Goal: Task Accomplishment & Management: Manage account settings

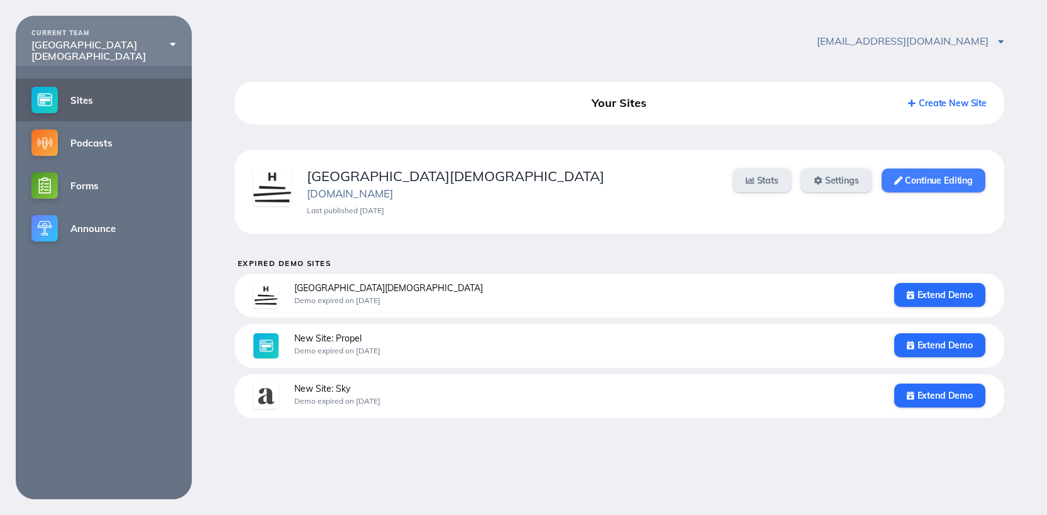
click at [917, 184] on link "Continue Editing" at bounding box center [934, 181] width 104 height 24
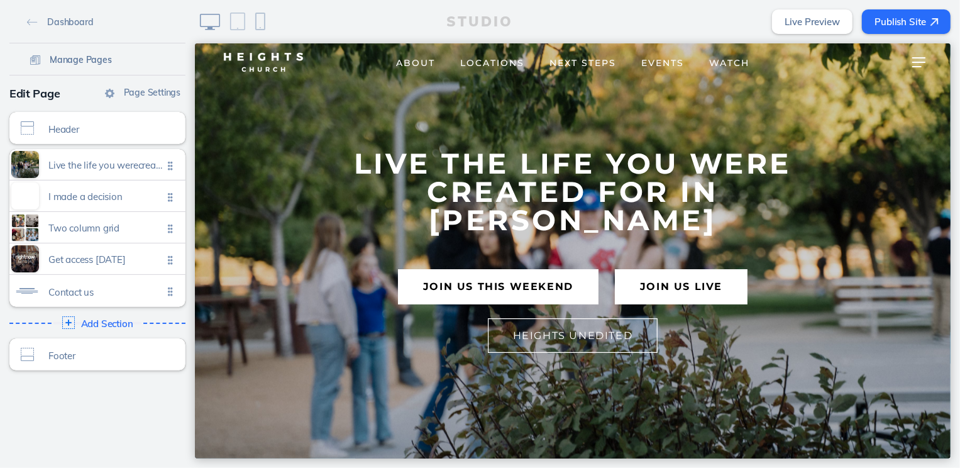
click at [77, 53] on link "Manage Pages" at bounding box center [71, 59] width 92 height 19
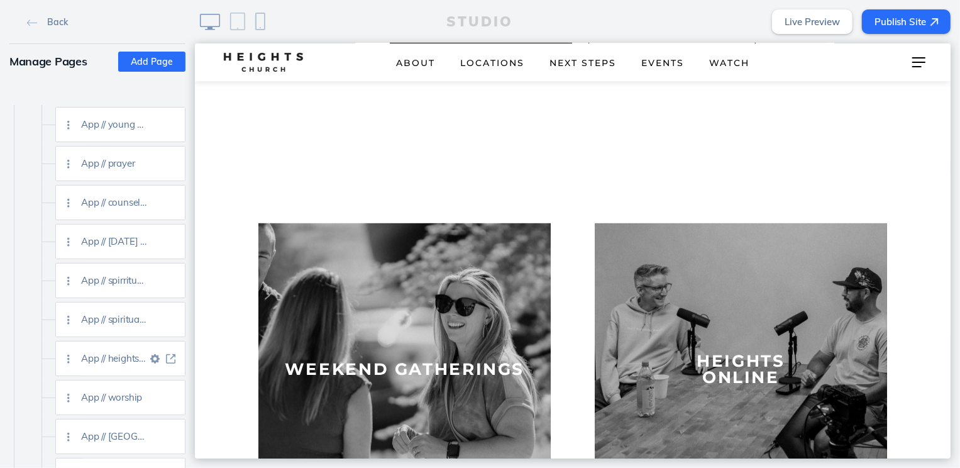
scroll to position [1829, 0]
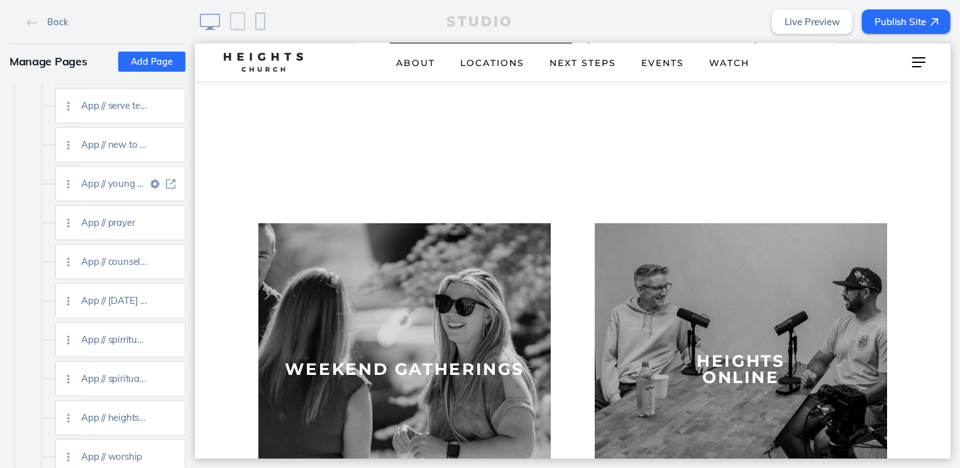
click at [170, 183] on img at bounding box center [170, 183] width 9 height 9
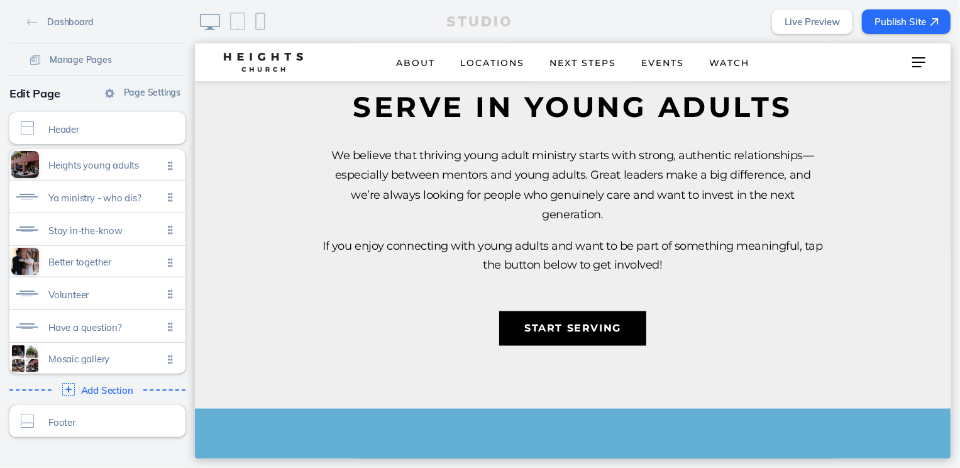
scroll to position [1772, 0]
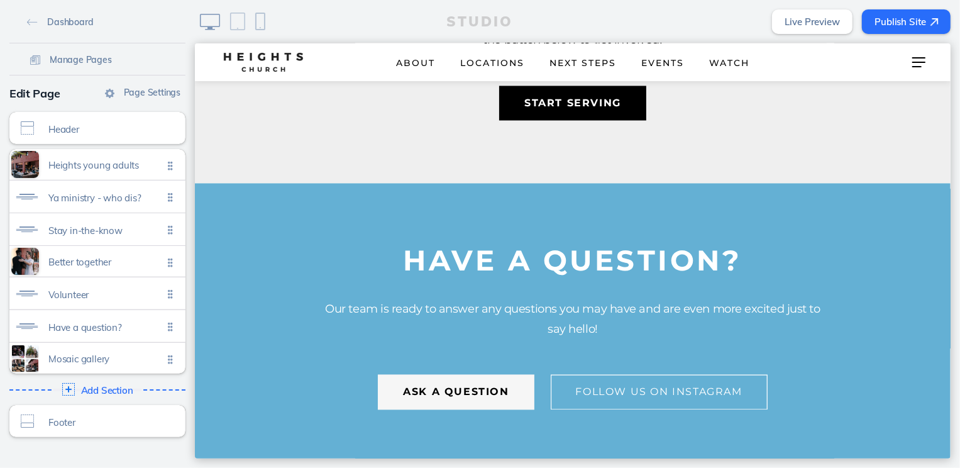
click at [479, 379] on button "ask a question" at bounding box center [455, 391] width 156 height 35
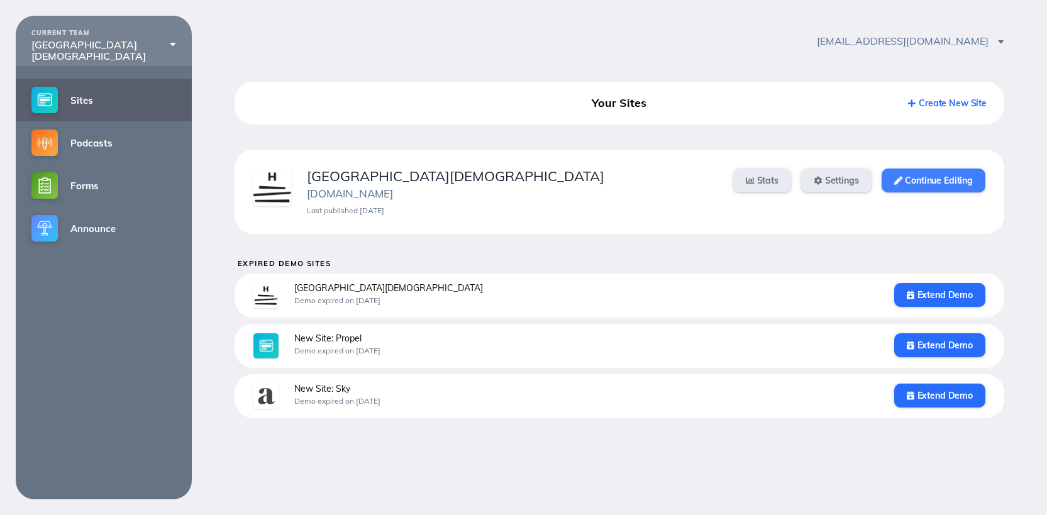
click at [917, 181] on link "Continue Editing" at bounding box center [934, 181] width 104 height 24
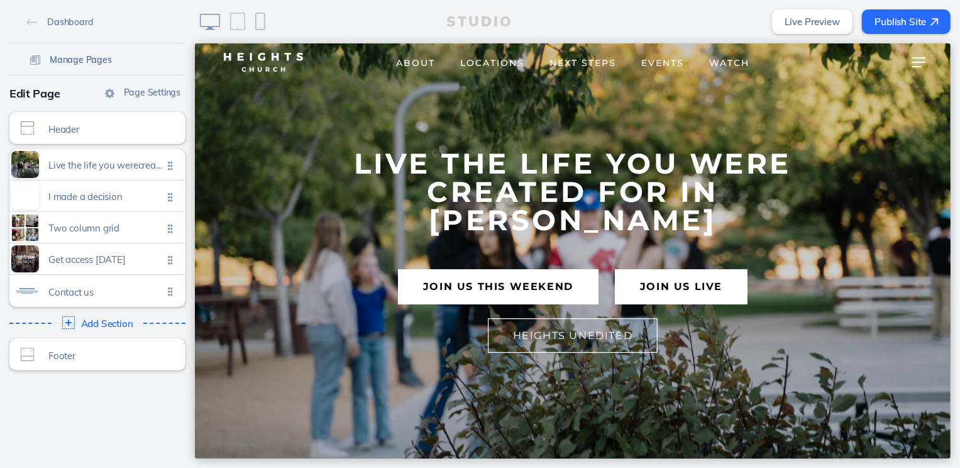
click at [65, 57] on span "Manage Pages" at bounding box center [81, 59] width 62 height 11
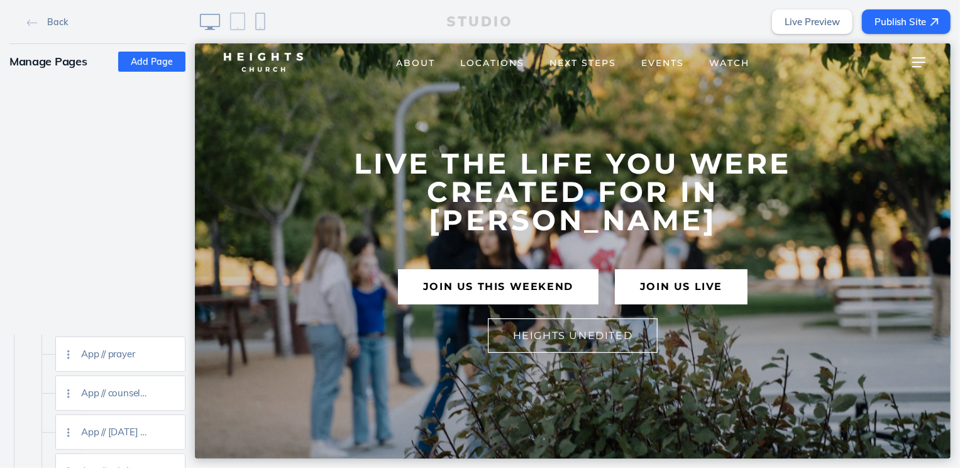
scroll to position [2103, 0]
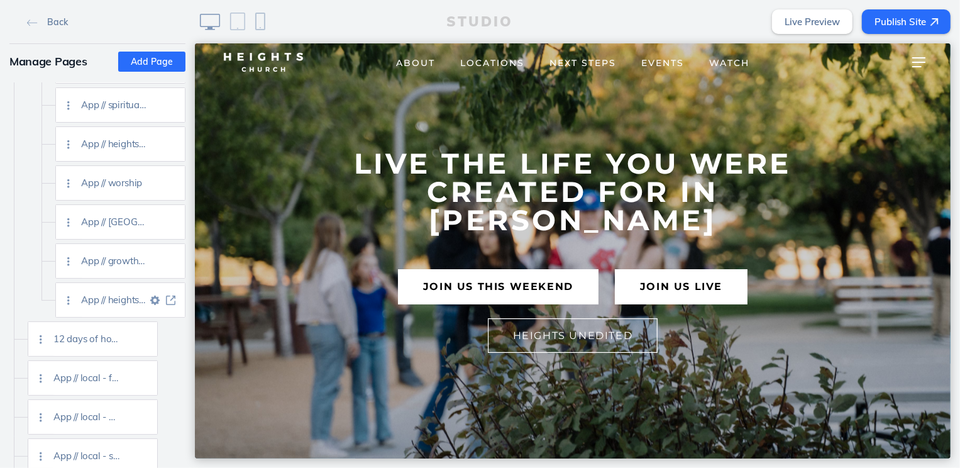
click at [166, 298] on img at bounding box center [170, 300] width 9 height 9
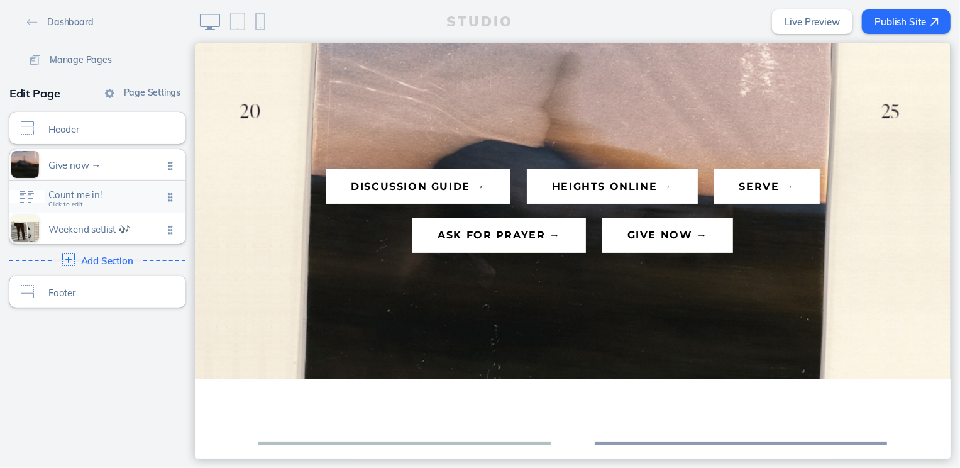
click at [128, 205] on div "Count me in! Click to edit" at bounding box center [97, 197] width 176 height 32
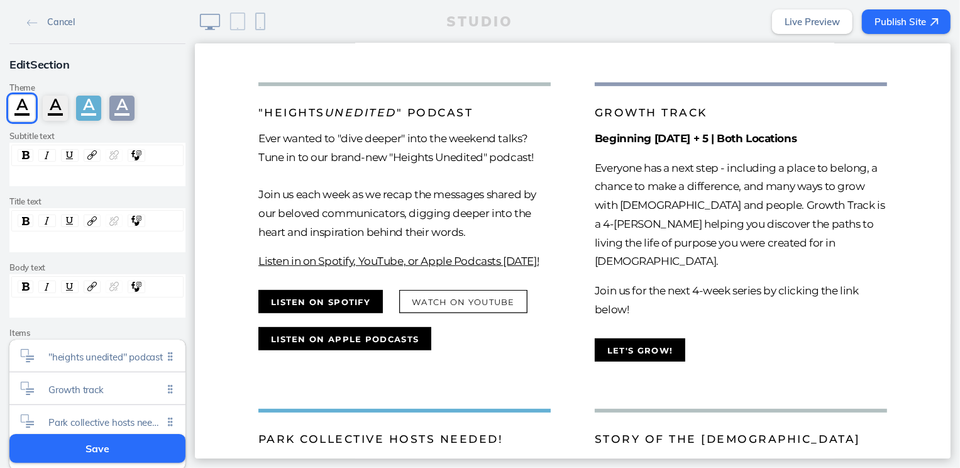
scroll to position [104, 0]
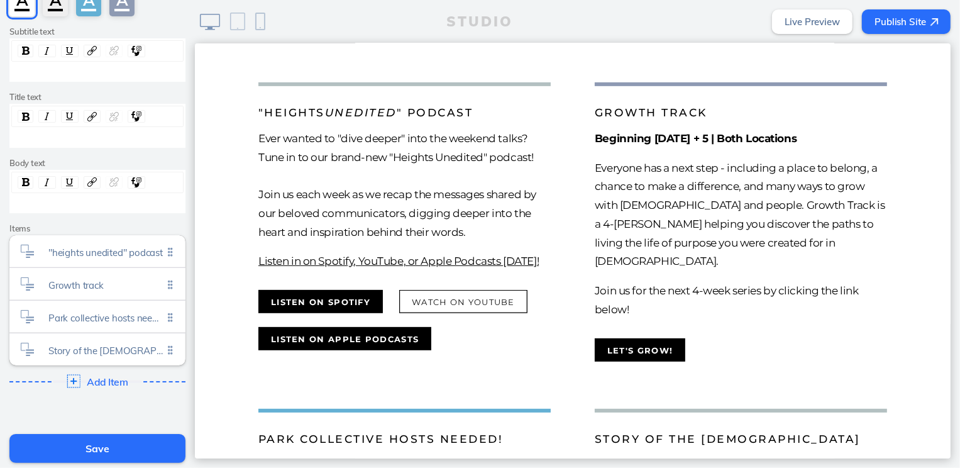
click at [104, 377] on span "Add Item" at bounding box center [107, 381] width 40 height 11
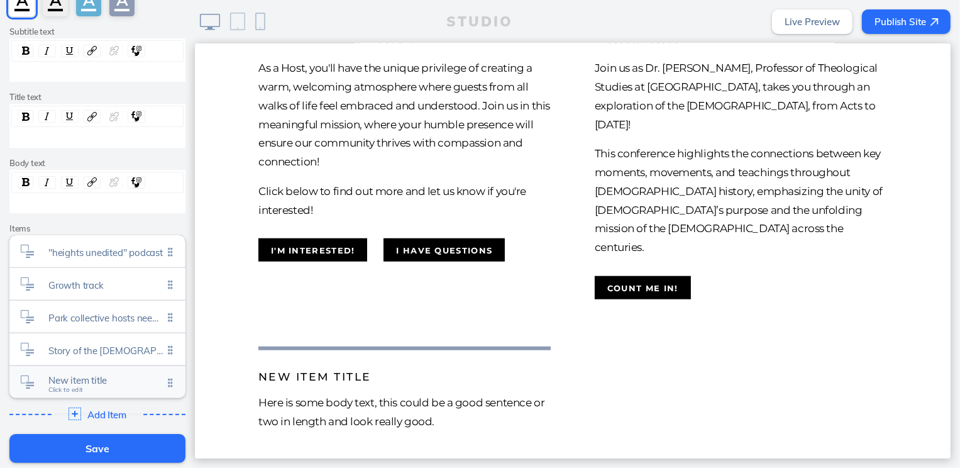
scroll to position [821, 0]
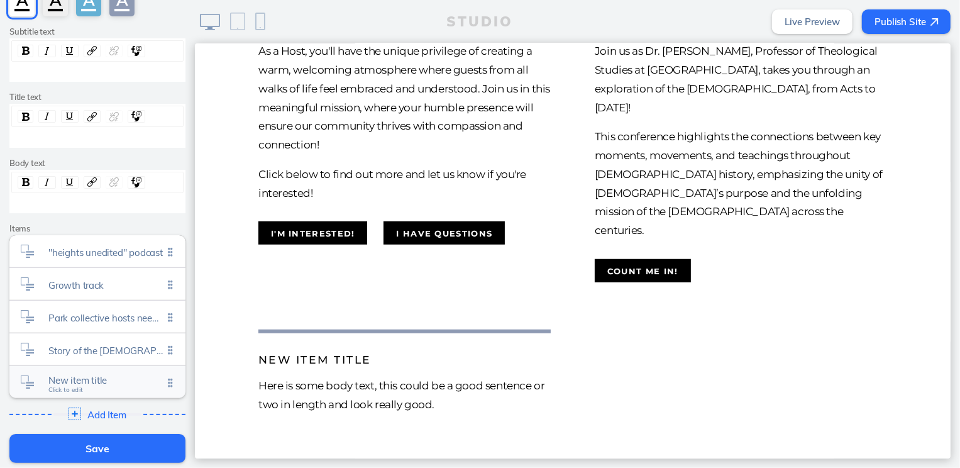
click at [104, 376] on span "New item title" at bounding box center [105, 380] width 114 height 11
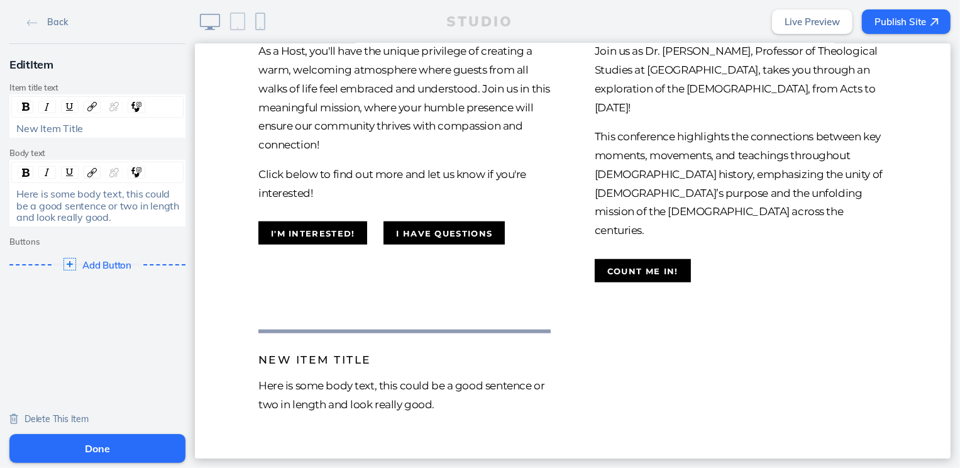
click at [101, 199] on span "Here is some body text, this could be a good sentence or two in length and look…" at bounding box center [98, 205] width 165 height 36
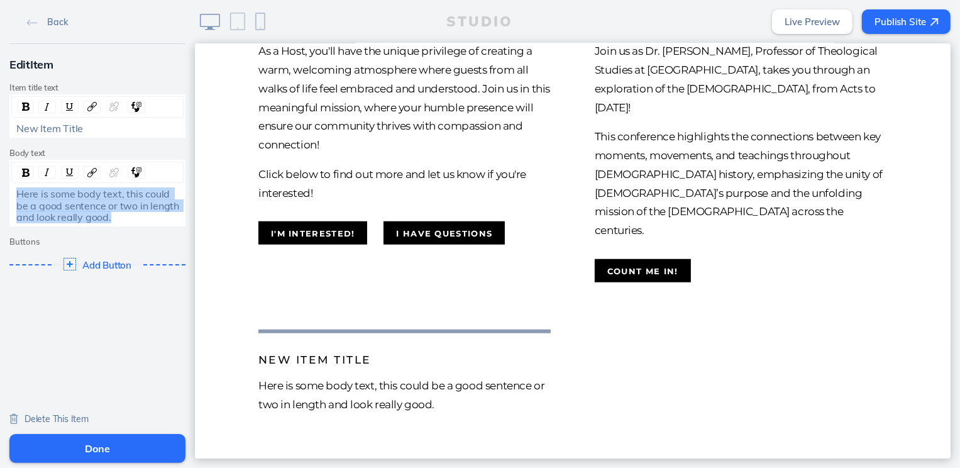
click at [101, 199] on span "Here is some body text, this could be a good sentence or two in length and look…" at bounding box center [98, 205] width 165 height 36
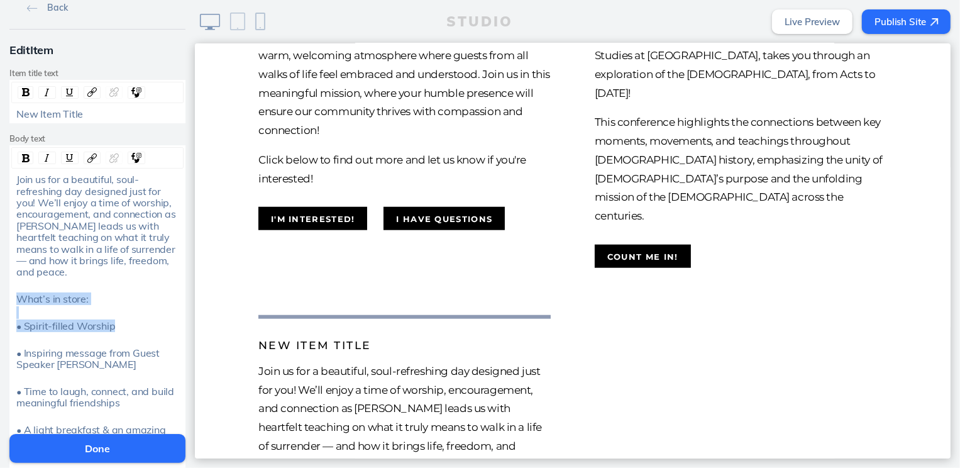
scroll to position [187, 0]
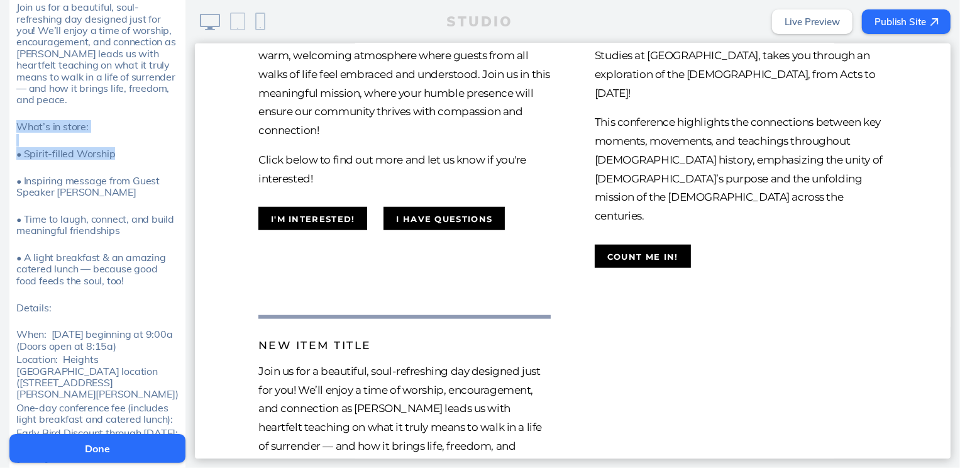
drag, startPoint x: 14, startPoint y: 299, endPoint x: 146, endPoint y: 313, distance: 132.8
click at [146, 313] on div "Join us for a beautiful, soul-refreshing day designed just for you! We’ll enjoy…" at bounding box center [98, 261] width 172 height 521
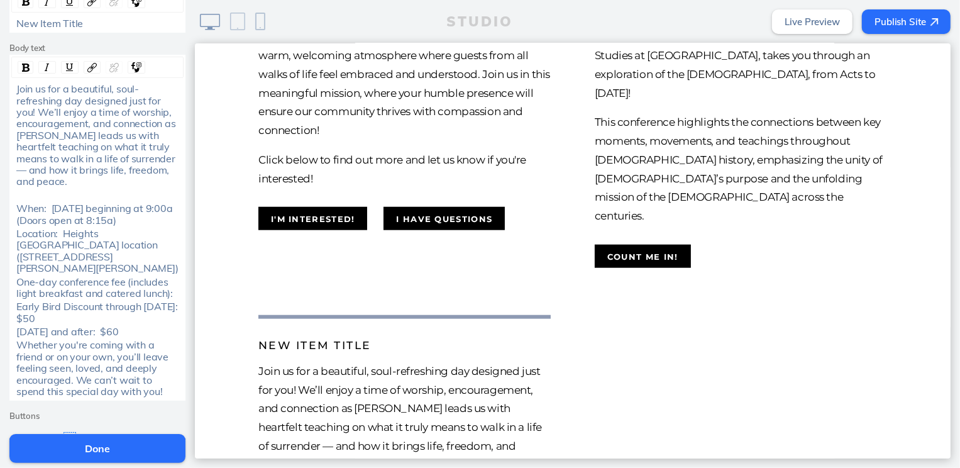
scroll to position [91, 0]
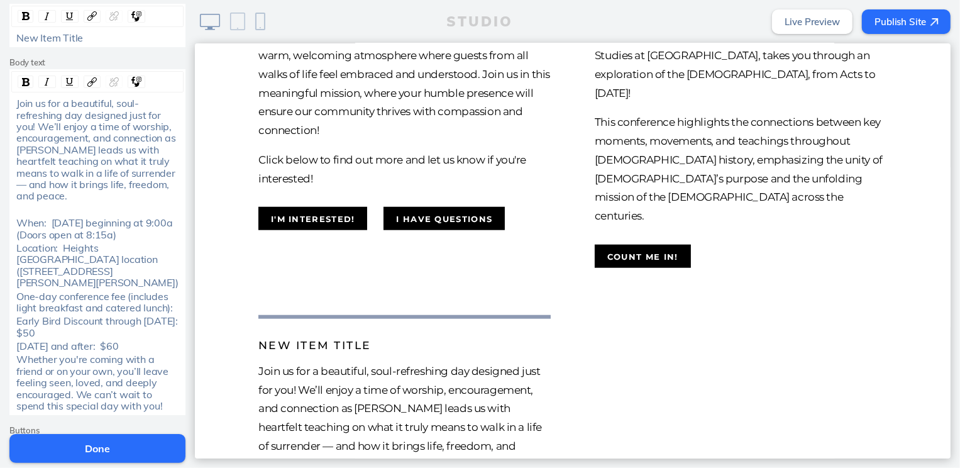
click at [16, 103] on span "Join us for a beautiful, soul-refreshing day designed just for you! We’ll enjoy…" at bounding box center [97, 149] width 162 height 105
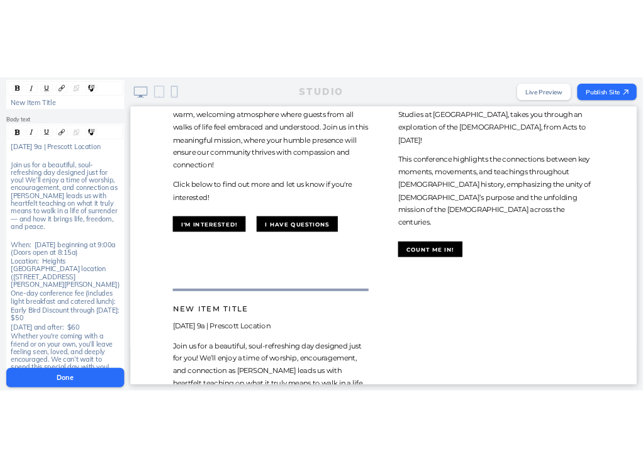
scroll to position [112, 0]
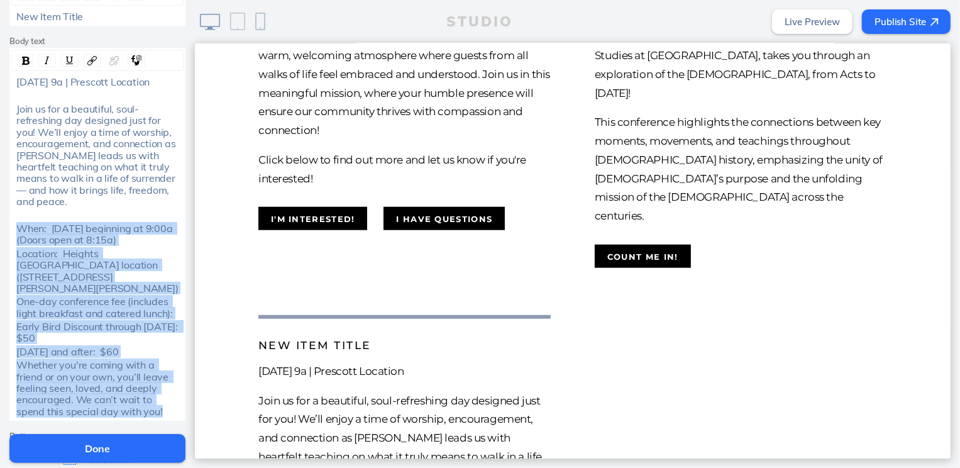
drag, startPoint x: 206, startPoint y: 268, endPoint x: 197, endPoint y: 402, distance: 134.3
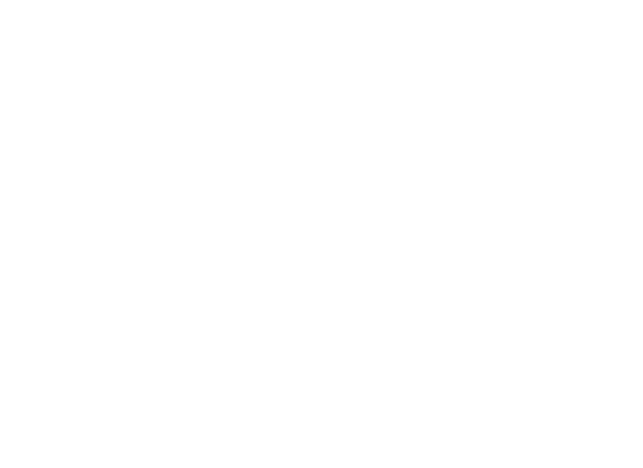
click at [425, 157] on html at bounding box center [480, 234] width 960 height 469
click at [91, 108] on html at bounding box center [480, 234] width 960 height 469
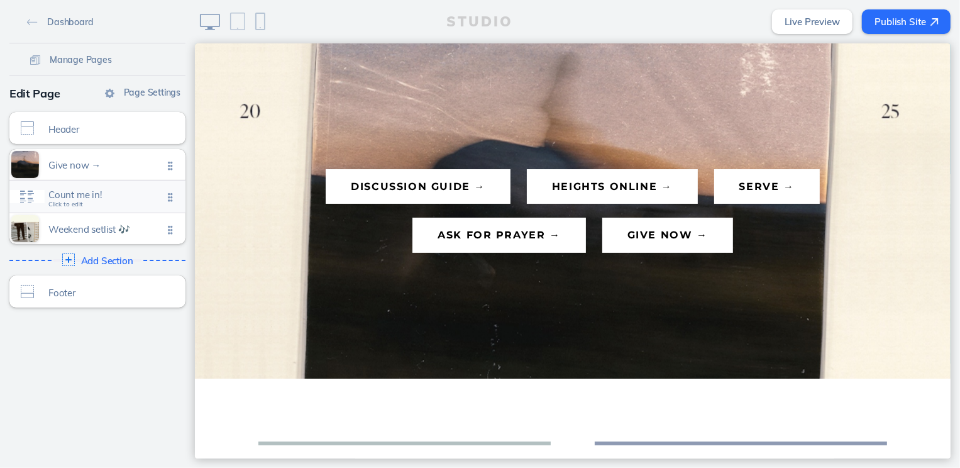
click at [118, 194] on span "Count me in!" at bounding box center [105, 194] width 114 height 11
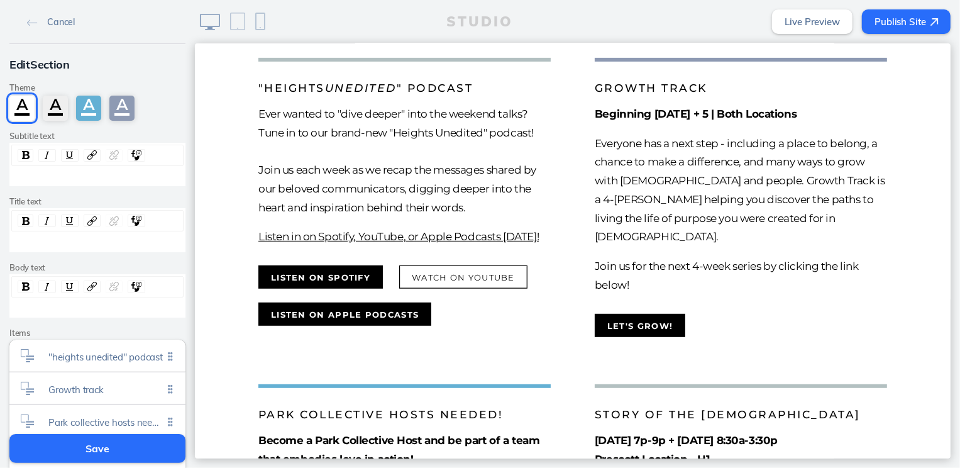
scroll to position [225, 0]
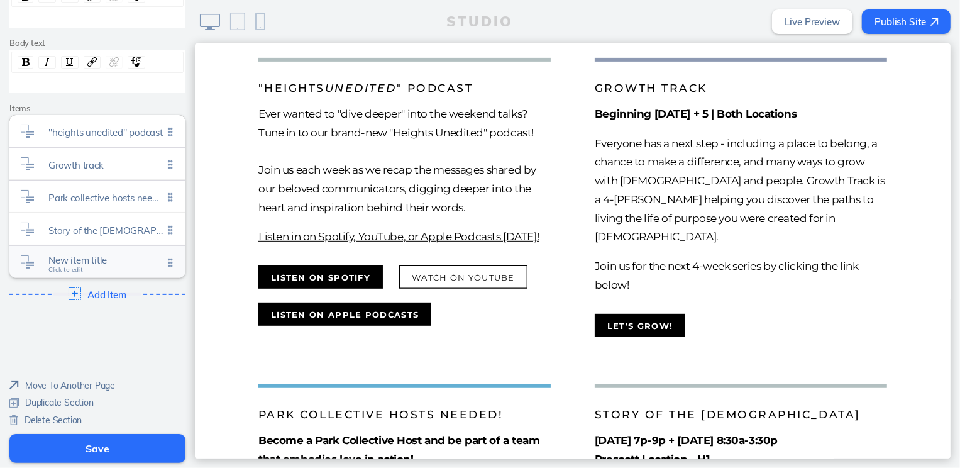
click at [94, 263] on span "New item title" at bounding box center [105, 260] width 114 height 11
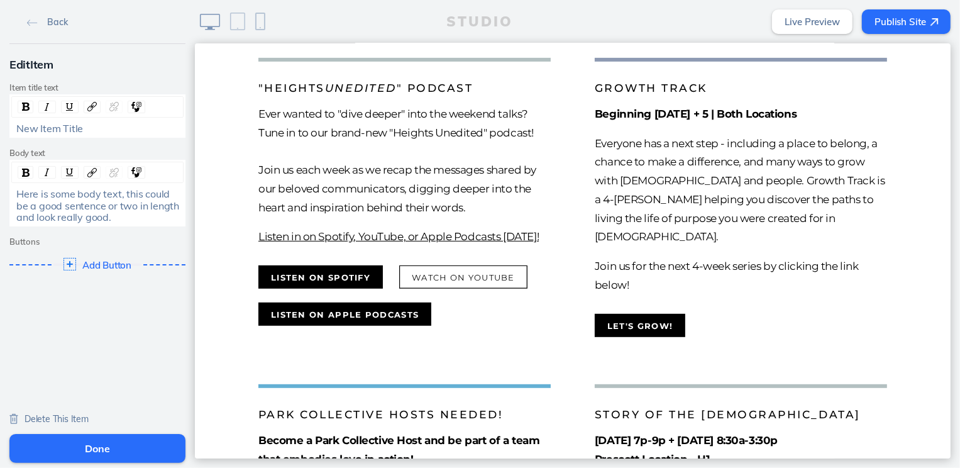
click at [91, 199] on span "Here is some body text, this could be a good sentence or two in length and look…" at bounding box center [98, 205] width 165 height 36
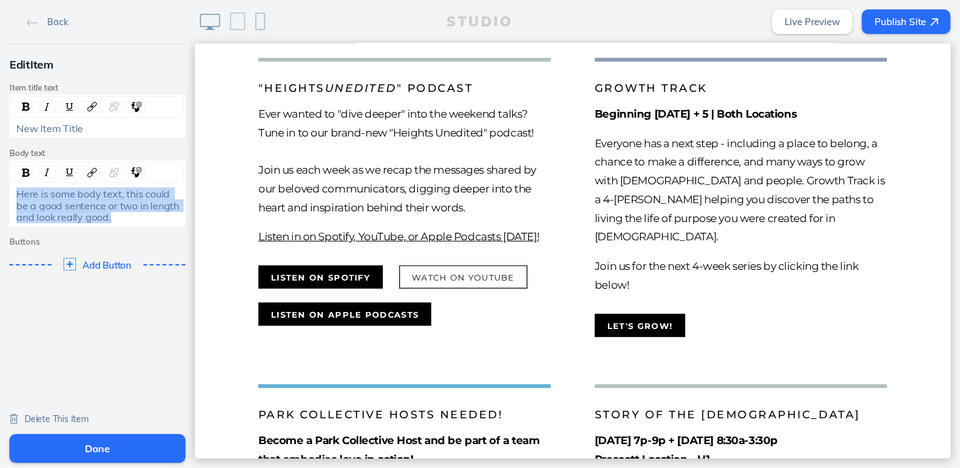
click at [91, 199] on span "Here is some body text, this could be a good sentence or two in length and look…" at bounding box center [98, 205] width 165 height 36
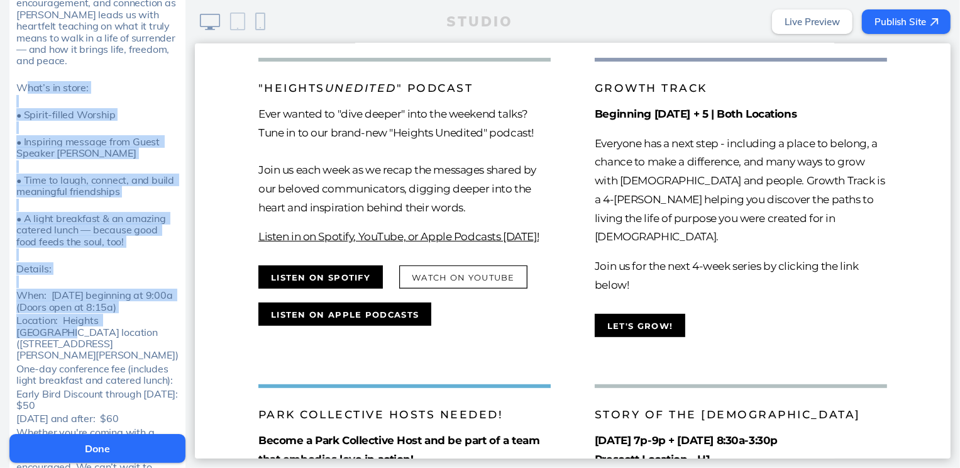
scroll to position [447, 0]
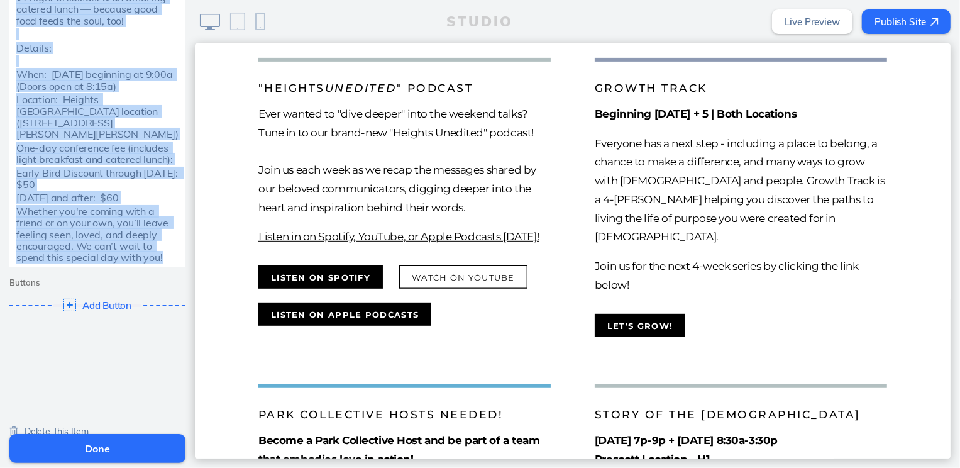
drag, startPoint x: 18, startPoint y: 312, endPoint x: 149, endPoint y: 253, distance: 144.1
click at [149, 253] on div "Join us for a beautiful, soul-refreshing day designed just for you! We’ll enjoy…" at bounding box center [97, 2] width 172 height 525
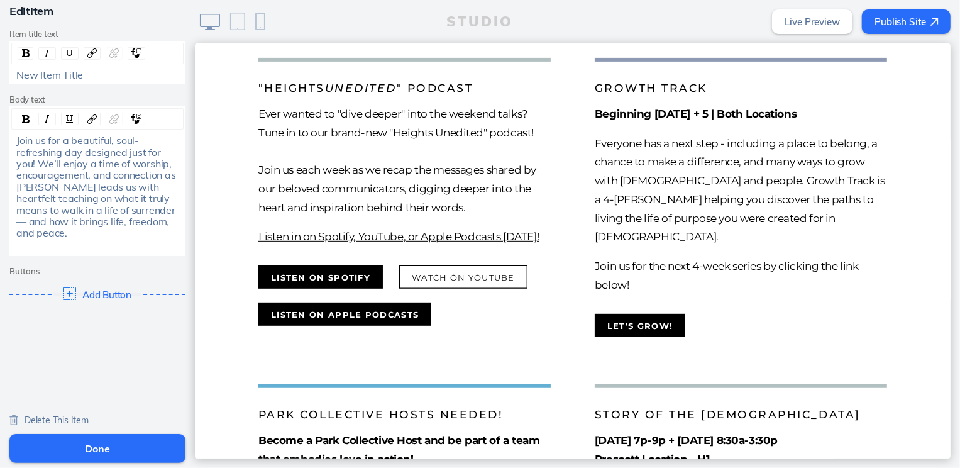
scroll to position [40, 0]
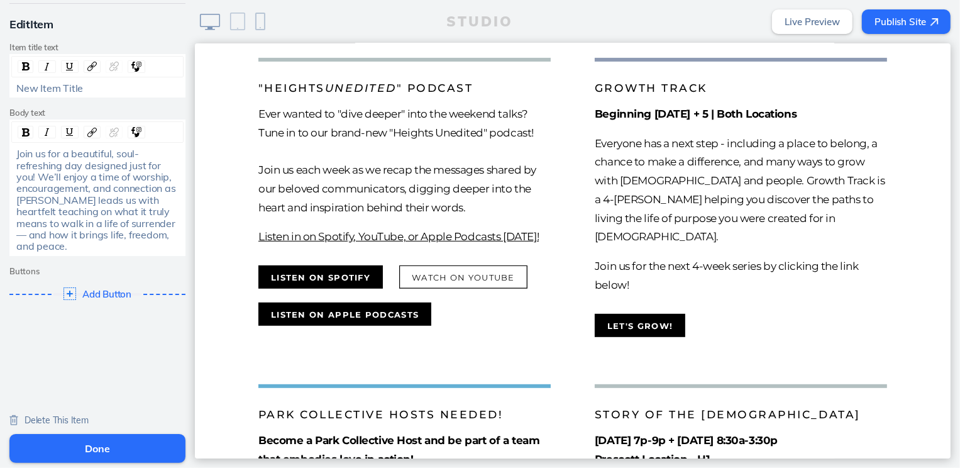
click at [12, 152] on div "Join us for a beautiful, soul-refreshing day designed just for you! We’ll enjoy…" at bounding box center [98, 200] width 172 height 104
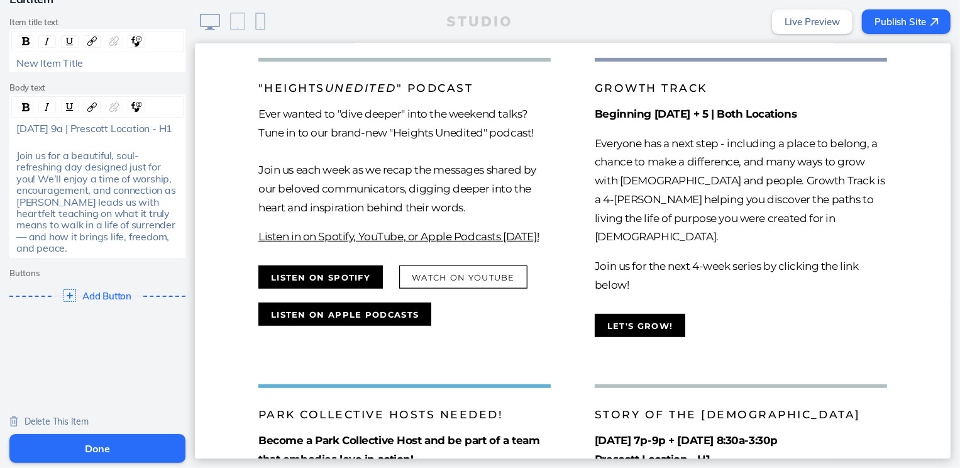
scroll to position [79, 0]
drag, startPoint x: 56, startPoint y: 119, endPoint x: -14, endPoint y: 102, distance: 72.6
click at [0, 102] on html "Back Edit Item Item title text New Item Title Body text [DATE] 9a | Prescott Lo…" at bounding box center [480, 234] width 960 height 468
drag, startPoint x: 30, startPoint y: 123, endPoint x: 12, endPoint y: 97, distance: 31.2
click at [11, 118] on div "[DATE] 9a | Prescott Location - H1 Join us for a beautiful, soul-refreshing day…" at bounding box center [97, 185] width 172 height 135
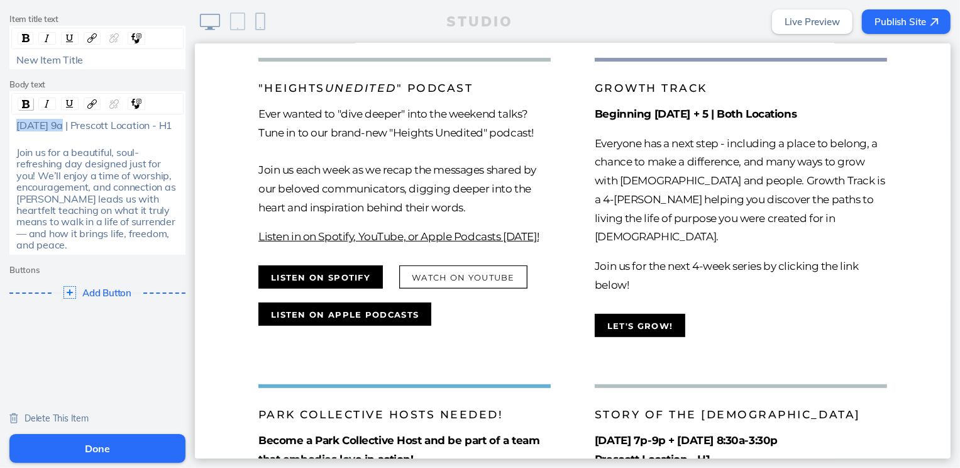
click at [18, 97] on div "rdw-inline-control" at bounding box center [26, 103] width 16 height 13
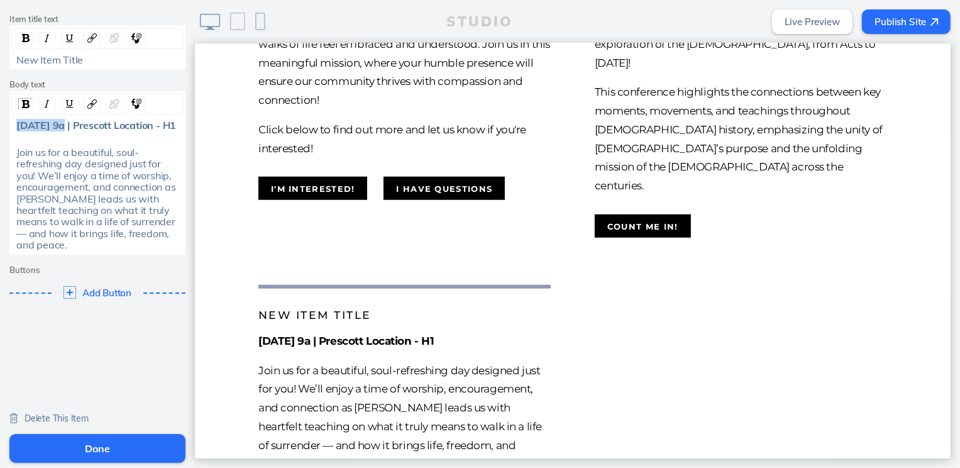
scroll to position [998, 0]
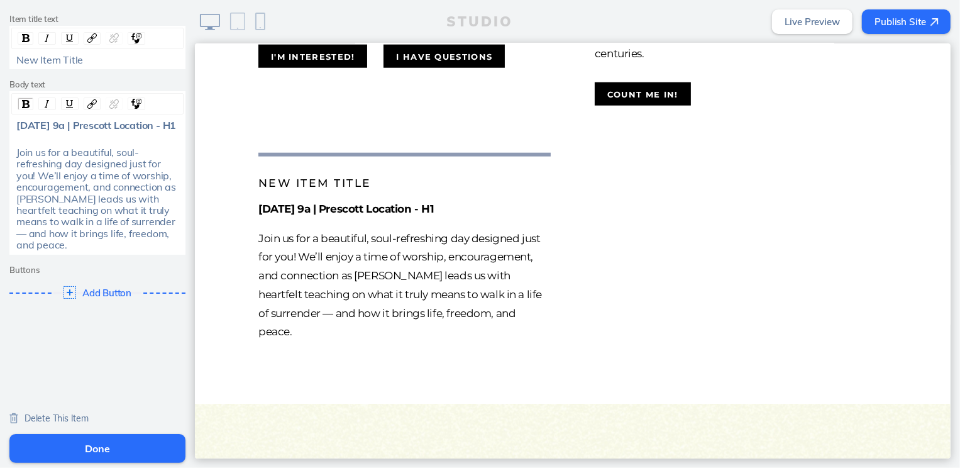
click at [75, 53] on span "New Item Title" at bounding box center [49, 59] width 67 height 13
click at [113, 258] on div "Edit Item Item title text Heights Women's Fall Conference Body text [DATE] 9a |…" at bounding box center [97, 146] width 195 height 342
click at [97, 296] on span "Add Button" at bounding box center [108, 292] width 52 height 11
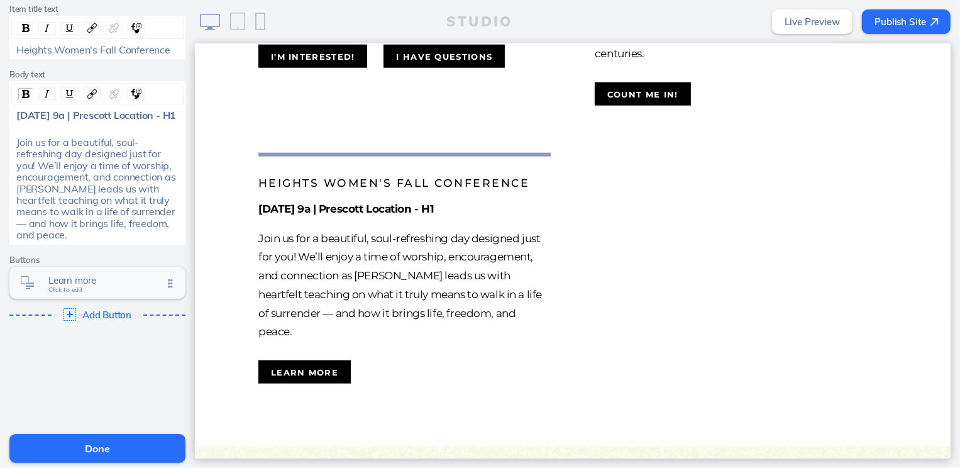
click at [107, 286] on span "Learn more" at bounding box center [105, 280] width 114 height 11
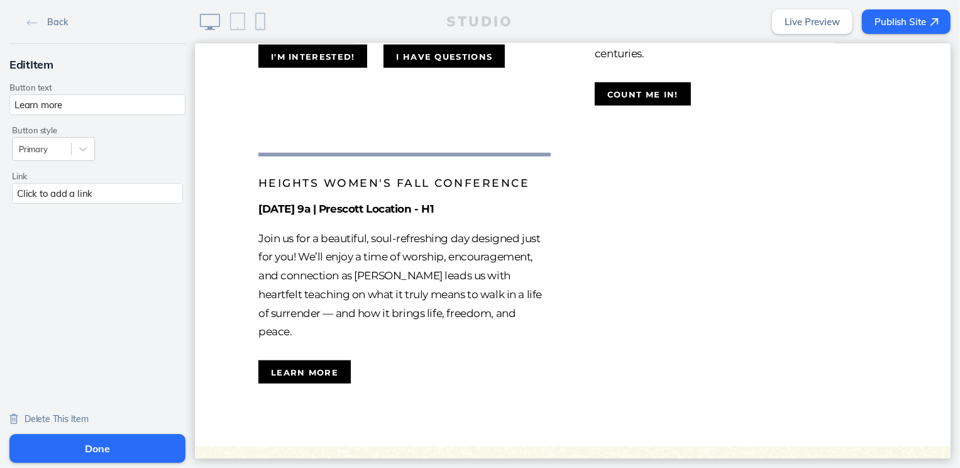
click at [130, 201] on div "Click to add a link" at bounding box center [97, 193] width 171 height 21
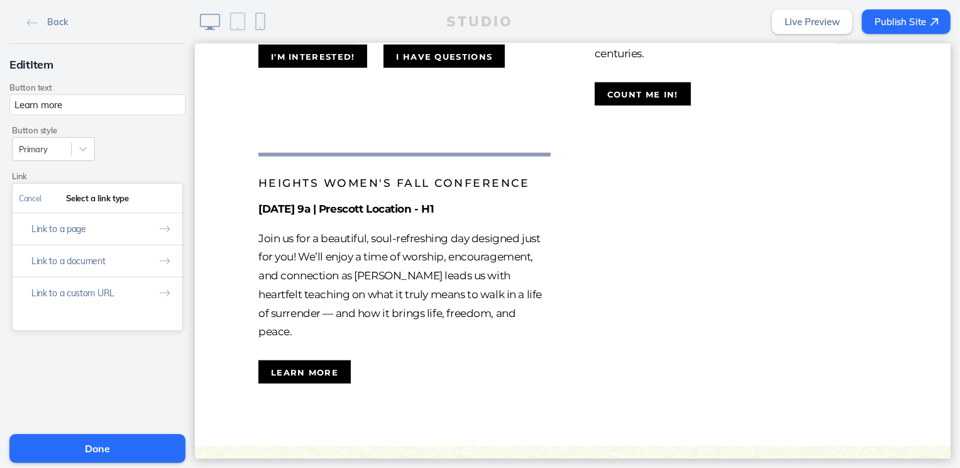
click at [128, 301] on button "Link to a custom URL" at bounding box center [98, 293] width 170 height 32
click at [118, 257] on input "text" at bounding box center [97, 251] width 157 height 21
paste input "[URL][DOMAIN_NAME]"
type input "[URL][DOMAIN_NAME]"
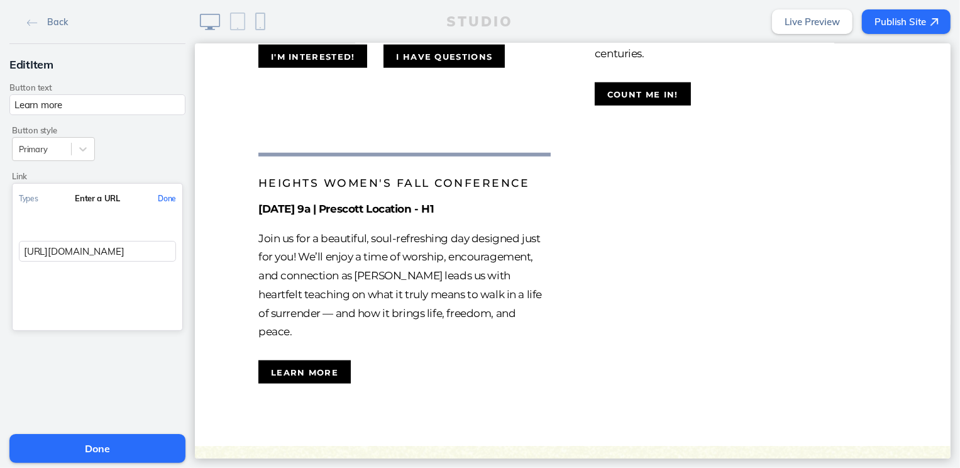
scroll to position [0, 0]
click at [169, 197] on button "Done" at bounding box center [167, 198] width 31 height 28
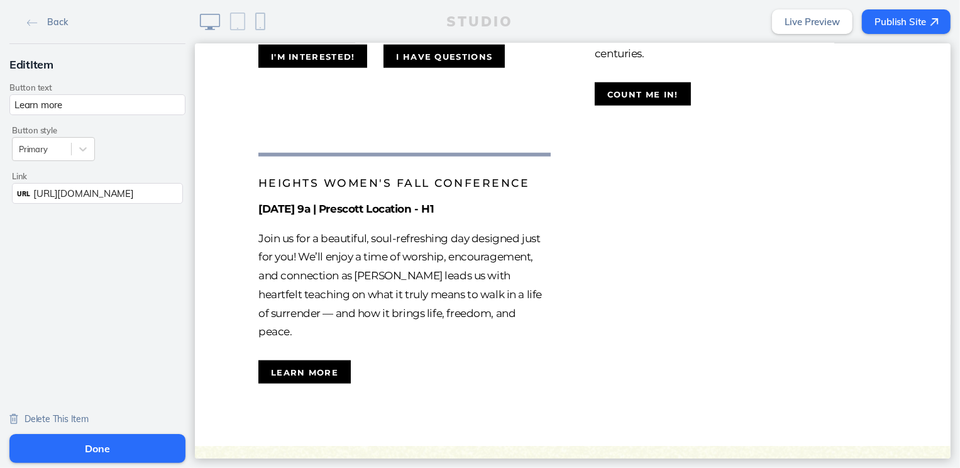
click at [122, 106] on input "Learn more" at bounding box center [97, 104] width 176 height 21
type input "Details + Register here!"
click at [109, 443] on button "Done" at bounding box center [97, 448] width 176 height 29
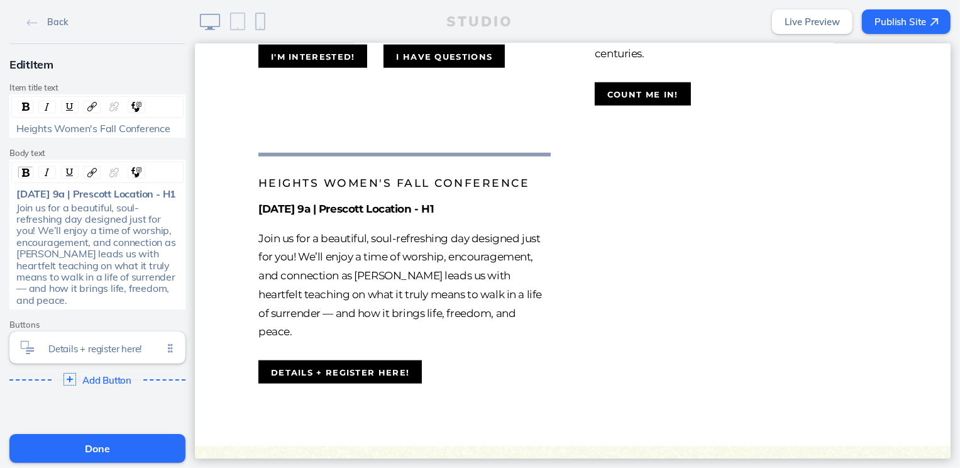
click at [119, 451] on button "Done" at bounding box center [97, 448] width 176 height 29
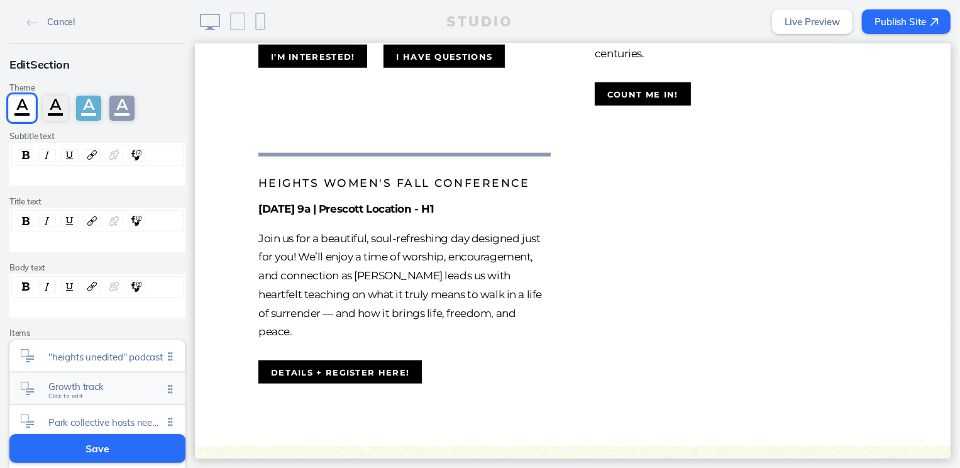
scroll to position [22, 0]
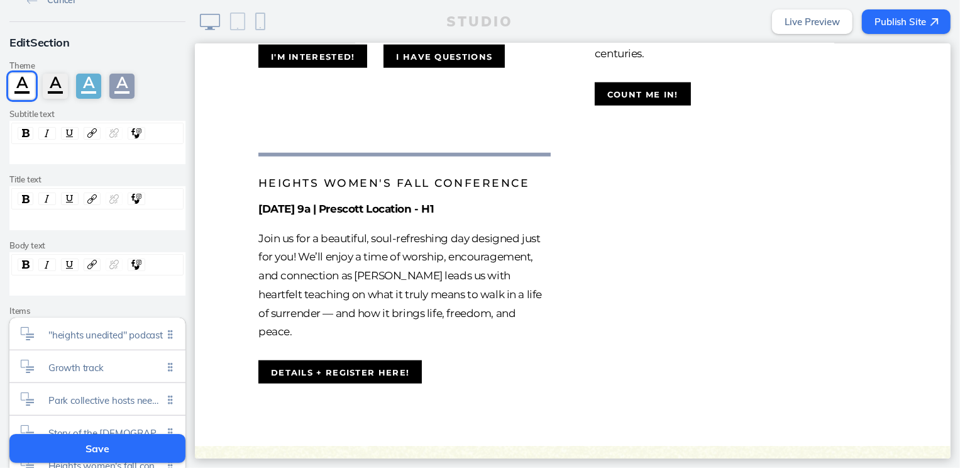
drag, startPoint x: 136, startPoint y: 445, endPoint x: 170, endPoint y: 436, distance: 35.1
click at [137, 445] on button "Save" at bounding box center [97, 448] width 176 height 29
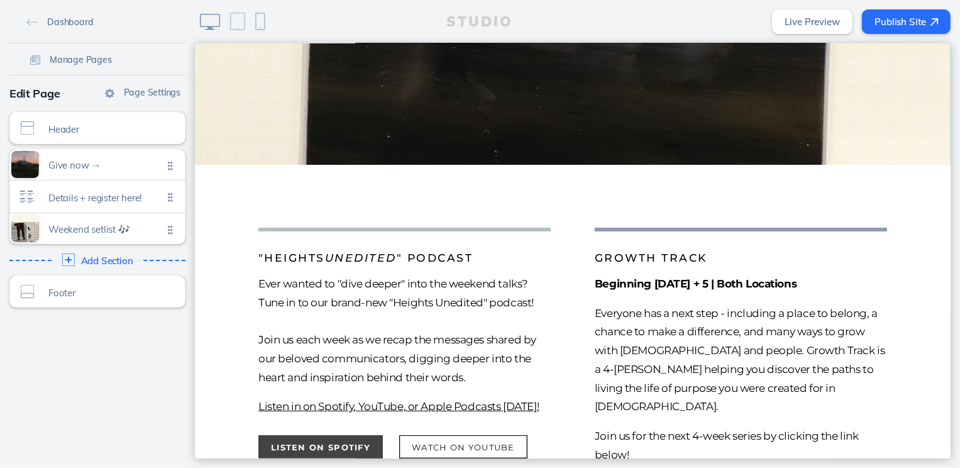
scroll to position [155, 0]
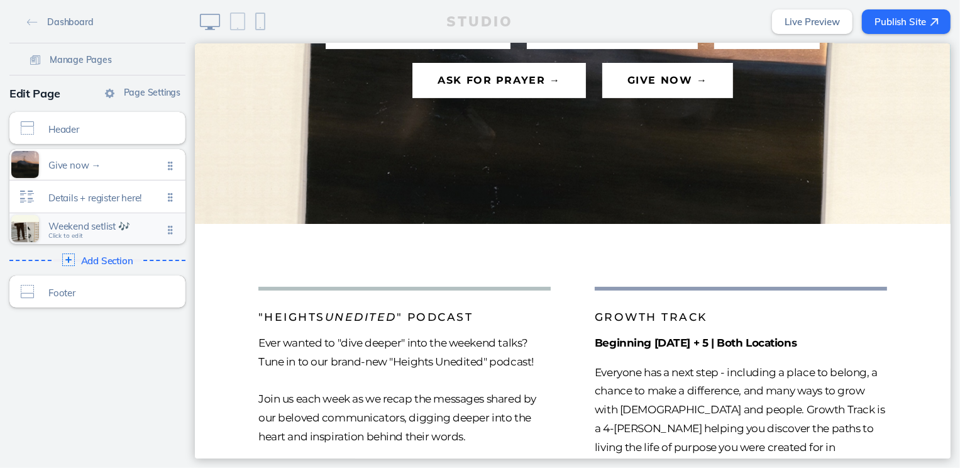
click at [69, 233] on span "Click to edit" at bounding box center [65, 236] width 35 height 8
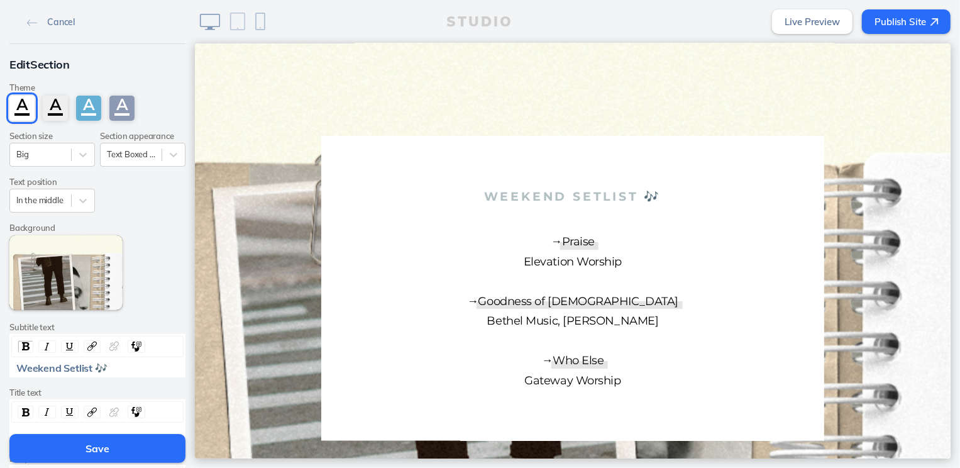
scroll to position [163, 0]
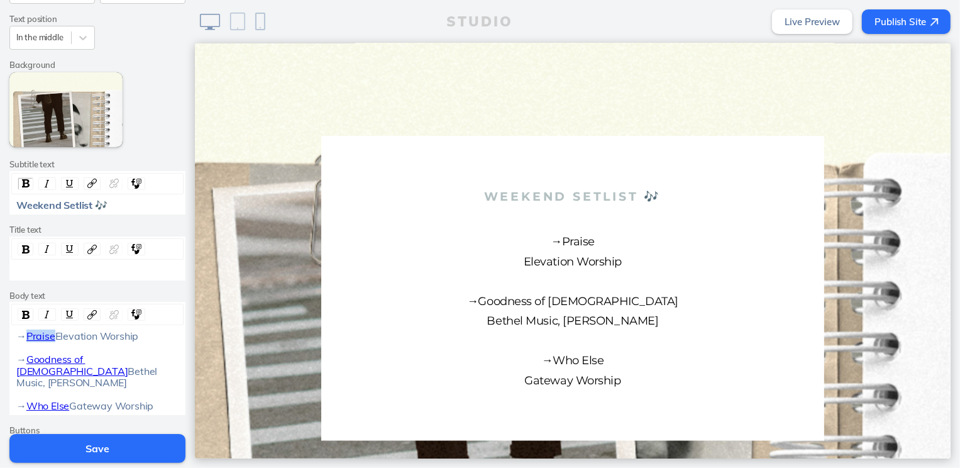
drag, startPoint x: 60, startPoint y: 338, endPoint x: 21, endPoint y: 336, distance: 39.6
click at [21, 336] on div "→ Praise Elevation Worship → Goodness of God Bethel Music, [PERSON_NAME] → Who …" at bounding box center [97, 370] width 163 height 81
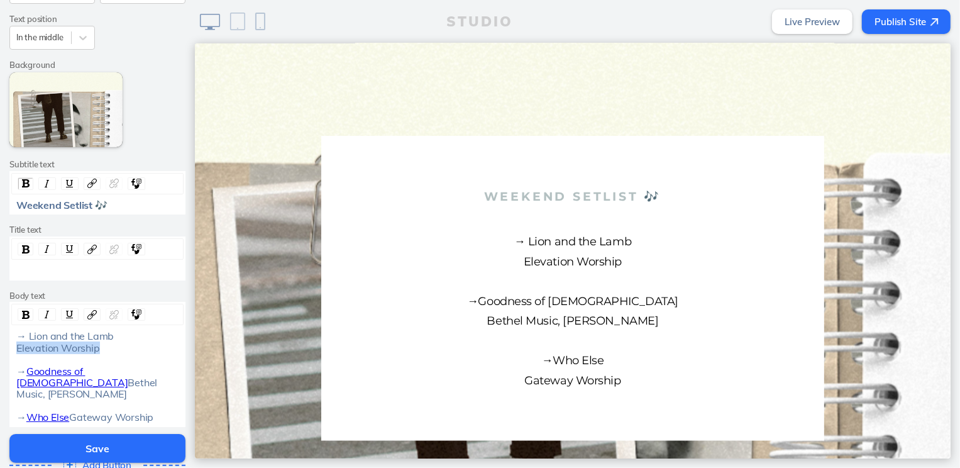
drag, startPoint x: 97, startPoint y: 347, endPoint x: 7, endPoint y: 348, distance: 89.9
click at [11, 348] on div "→ Lion and the Lamb Elevation Worship → Goodness of God Bethel Music, [PERSON_N…" at bounding box center [97, 376] width 172 height 92
drag, startPoint x: 112, startPoint y: 334, endPoint x: 25, endPoint y: 335, distance: 86.8
click at [25, 335] on div "→ Lion and the [PERSON_NAME] Music → Goodness of God Bethel Music, [PERSON_NAME…" at bounding box center [97, 376] width 163 height 92
click at [89, 316] on img "rdw-link-control" at bounding box center [91, 314] width 9 height 9
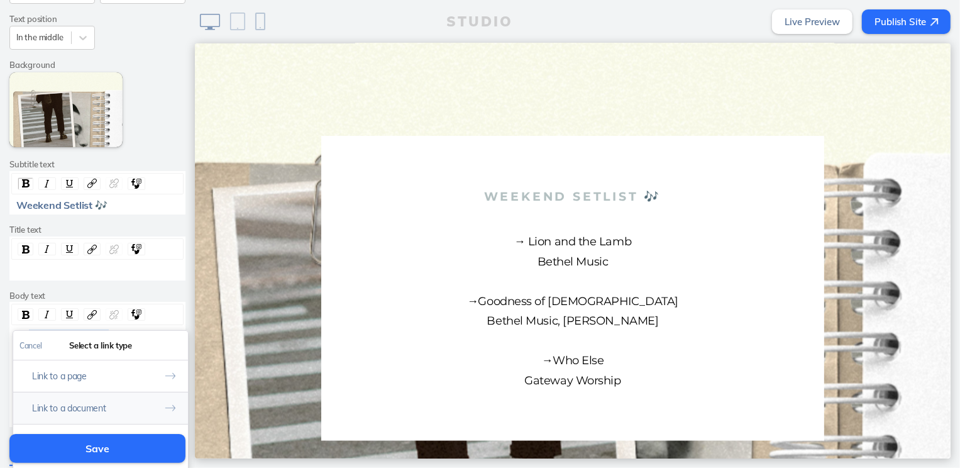
scroll to position [177, 0]
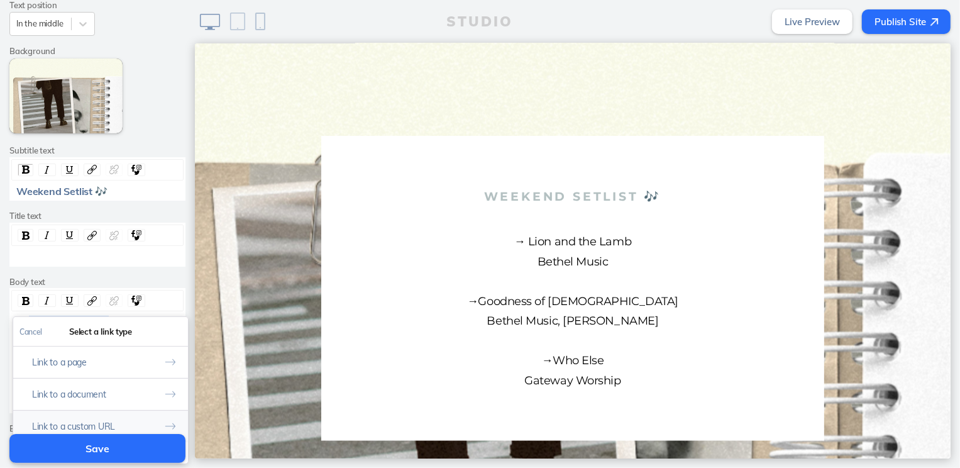
click at [105, 420] on button "Link to a custom URL" at bounding box center [100, 426] width 175 height 32
click at [114, 382] on input "rdw-link-control" at bounding box center [100, 384] width 162 height 21
paste input "[URL][DOMAIN_NAME]"
type input "[URL][DOMAIN_NAME]"
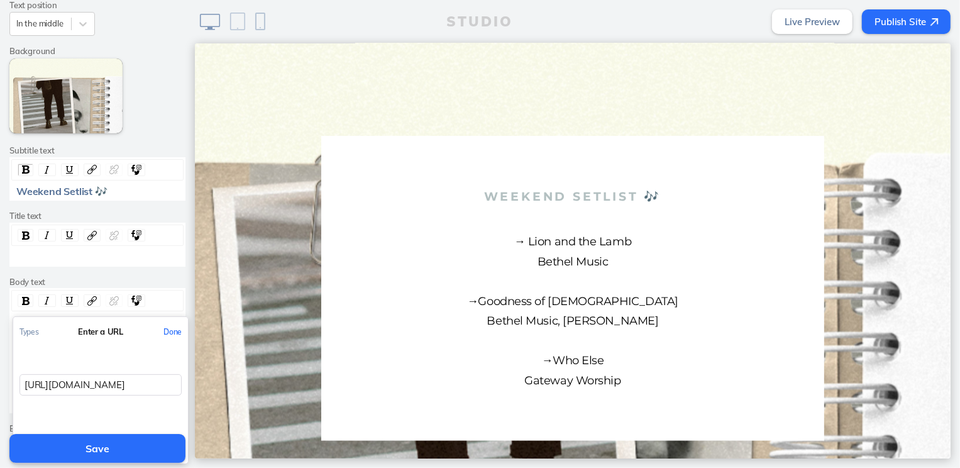
click at [166, 330] on button "Done" at bounding box center [172, 332] width 31 height 28
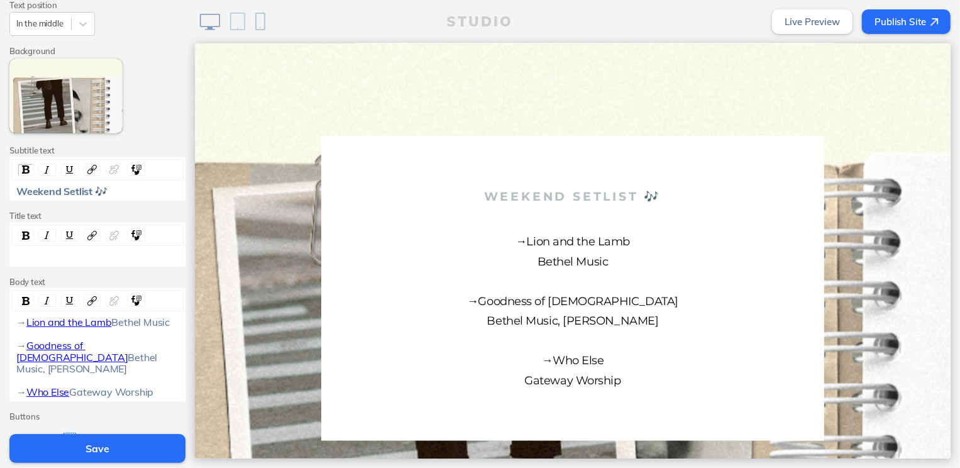
drag, startPoint x: 114, startPoint y: 355, endPoint x: 23, endPoint y: 355, distance: 91.8
click at [22, 355] on div "→ Lion and the [PERSON_NAME] Music → Goodness of God Bethel Music, [PERSON_NAME…" at bounding box center [97, 356] width 163 height 81
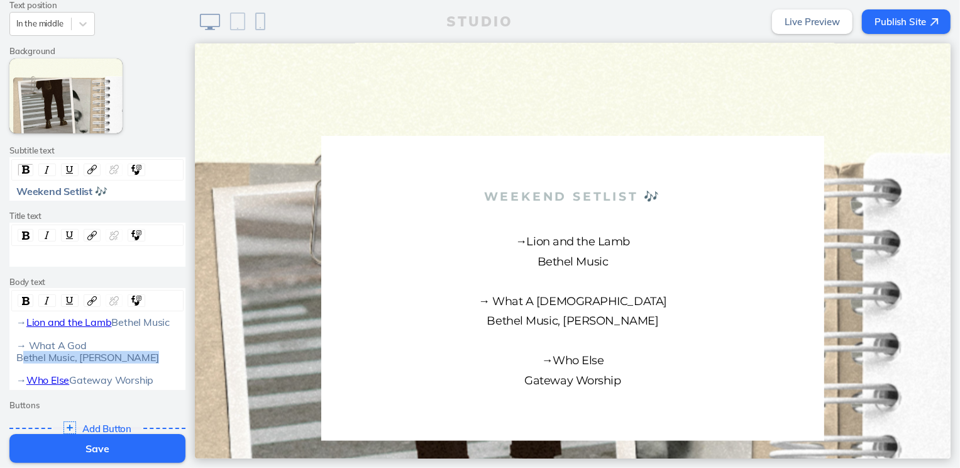
drag, startPoint x: 135, startPoint y: 369, endPoint x: -3, endPoint y: 366, distance: 138.4
click at [0, 366] on html "Cancel Edit Section Theme A A A A Section size Big Section appearance Text Boxe…" at bounding box center [480, 234] width 960 height 468
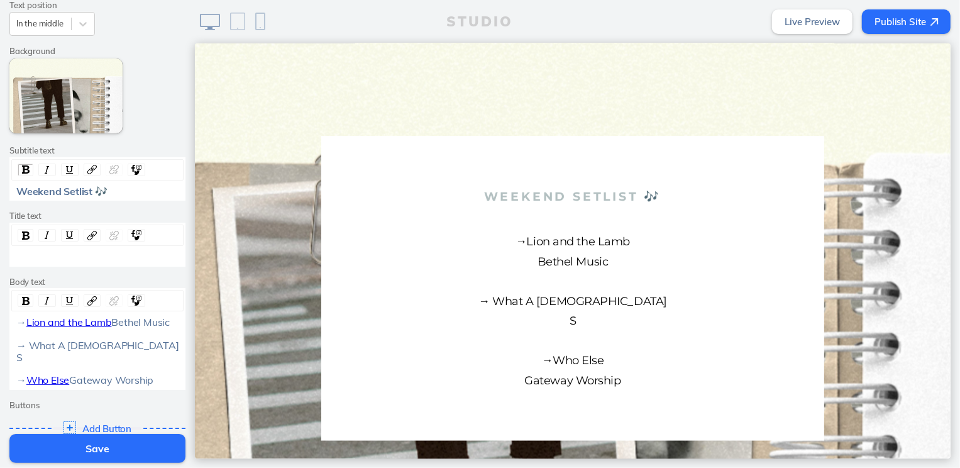
click at [36, 362] on div "→ Lion and the [PERSON_NAME] Music → What A [DEMOGRAPHIC_DATA] S → Who Else Gat…" at bounding box center [97, 350] width 163 height 69
drag, startPoint x: 82, startPoint y: 358, endPoint x: 26, endPoint y: 360, distance: 56.0
click at [26, 360] on div "→ Lion and the [PERSON_NAME] Music → What A [DEMOGRAPHIC_DATA] SEU Worship → Wh…" at bounding box center [97, 350] width 163 height 69
click at [87, 303] on img "rdw-link-control" at bounding box center [91, 300] width 9 height 9
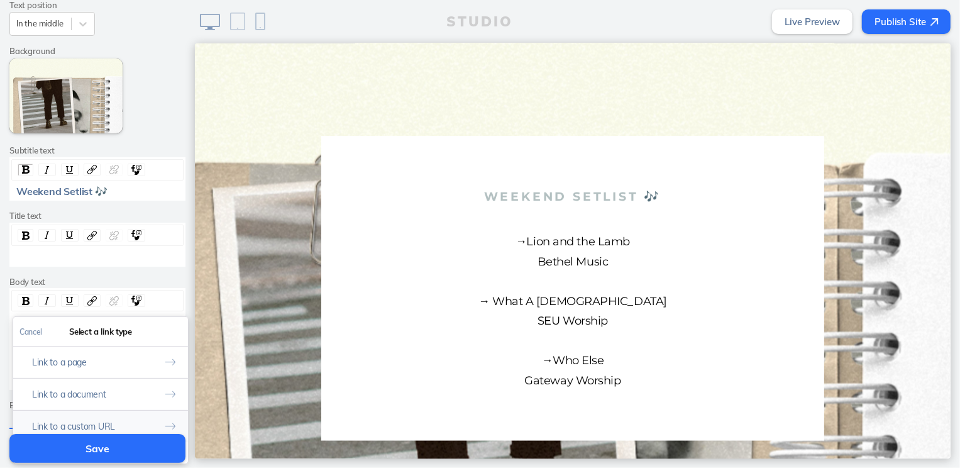
click at [95, 420] on button "Link to a custom URL" at bounding box center [100, 426] width 175 height 32
click at [125, 387] on input "rdw-link-control" at bounding box center [100, 384] width 162 height 21
paste input "[URL][DOMAIN_NAME]"
type input "[URL][DOMAIN_NAME]"
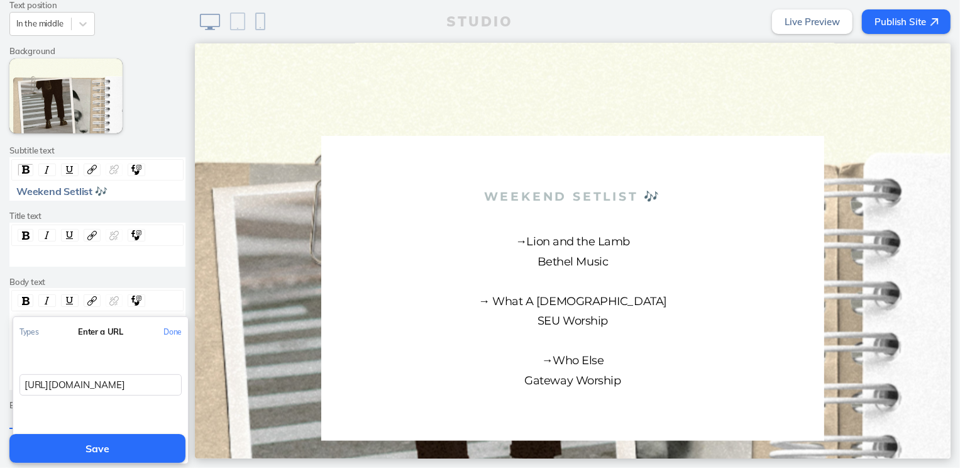
click at [164, 331] on button "Done" at bounding box center [172, 332] width 31 height 28
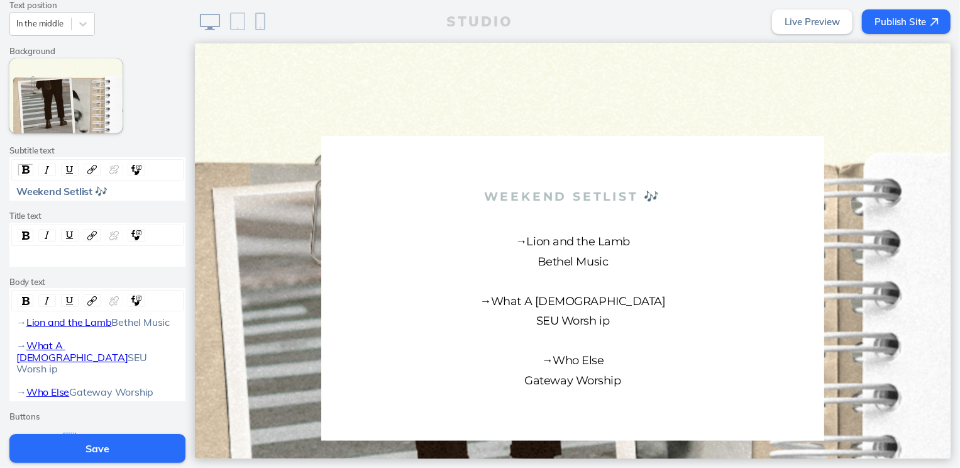
drag, startPoint x: 70, startPoint y: 391, endPoint x: 22, endPoint y: 391, distance: 47.8
click at [22, 391] on div "→ Lion and the [PERSON_NAME] Music → What A [DEMOGRAPHIC_DATA] SEU Worsh ip → W…" at bounding box center [97, 356] width 163 height 81
click at [65, 368] on span "SEU Worsh ip → Reign Above It All Gateway Worship" at bounding box center [82, 380] width 133 height 59
drag, startPoint x: 80, startPoint y: 388, endPoint x: 25, endPoint y: 387, distance: 55.4
click at [25, 387] on div "→ Lion and the [PERSON_NAME] Music → What A [DEMOGRAPHIC_DATA] SEU Worship → Re…" at bounding box center [97, 362] width 163 height 92
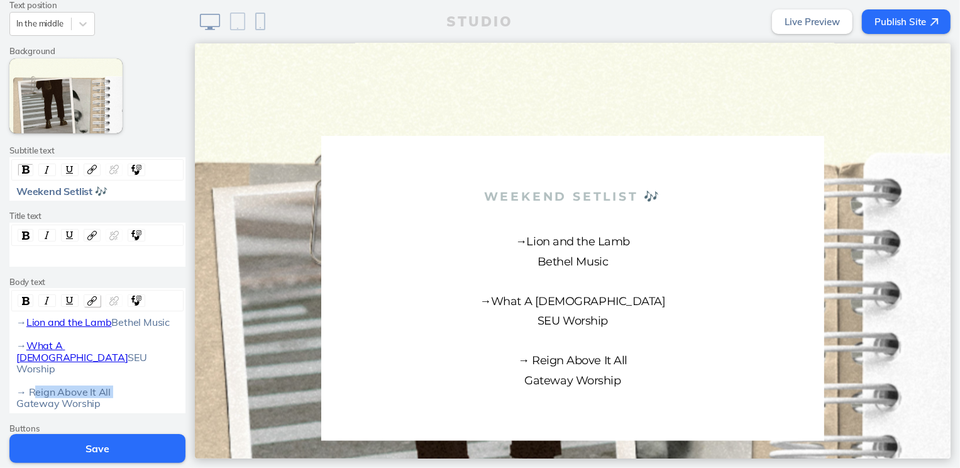
click at [92, 301] on img "rdw-link-control" at bounding box center [91, 300] width 9 height 9
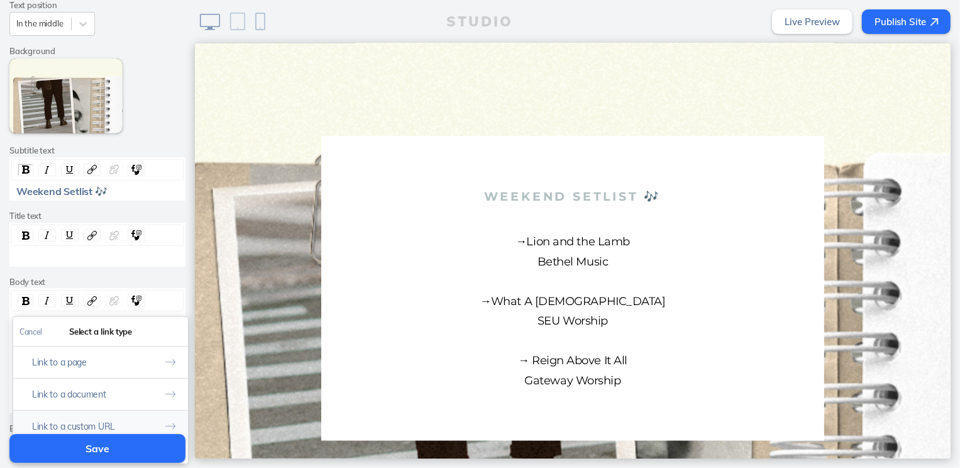
click at [105, 419] on button "Link to a custom URL" at bounding box center [100, 426] width 175 height 32
click at [127, 381] on input "rdw-link-control" at bounding box center [100, 384] width 162 height 21
paste input "[URL][DOMAIN_NAME]"
type input "[URL][DOMAIN_NAME]"
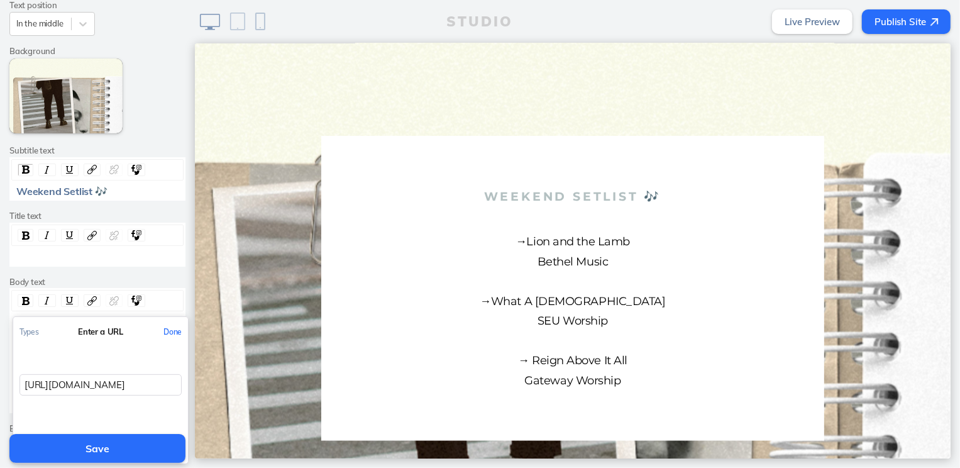
click at [167, 333] on button "Done" at bounding box center [172, 332] width 31 height 28
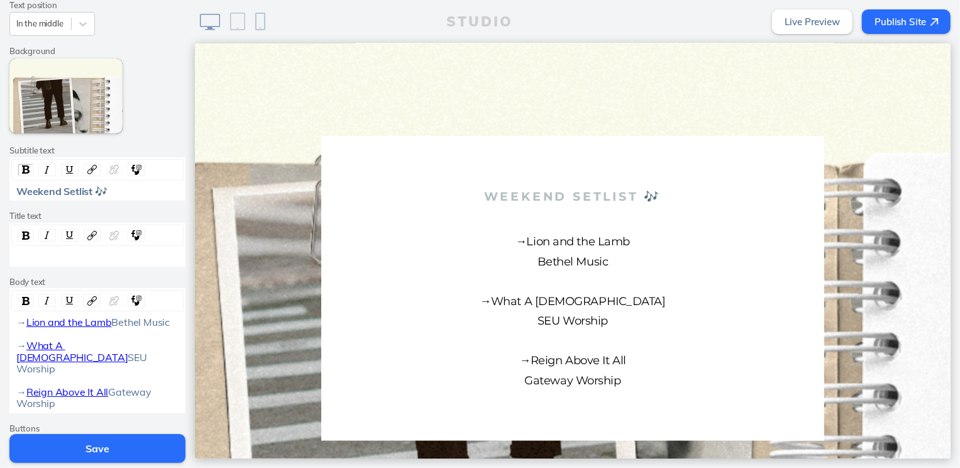
click at [81, 446] on button "Save" at bounding box center [97, 448] width 176 height 29
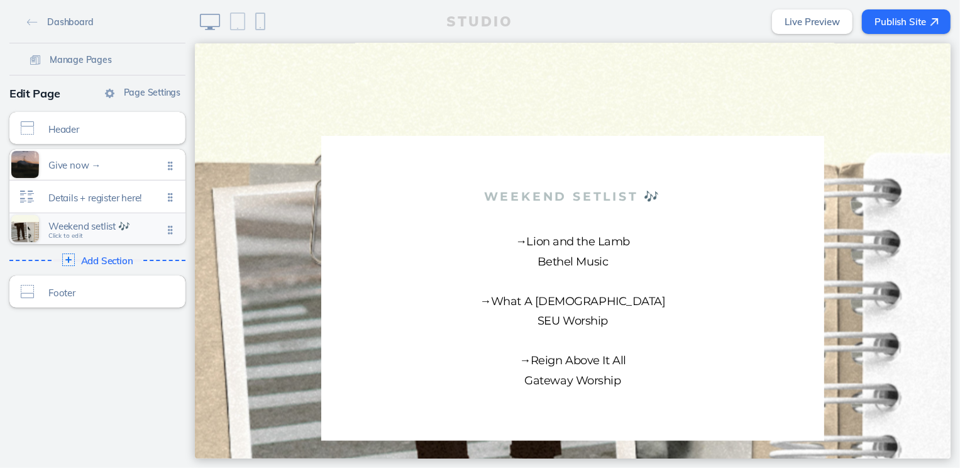
click at [79, 216] on div "Weekend setlist 🎶 Click to edit" at bounding box center [97, 228] width 176 height 31
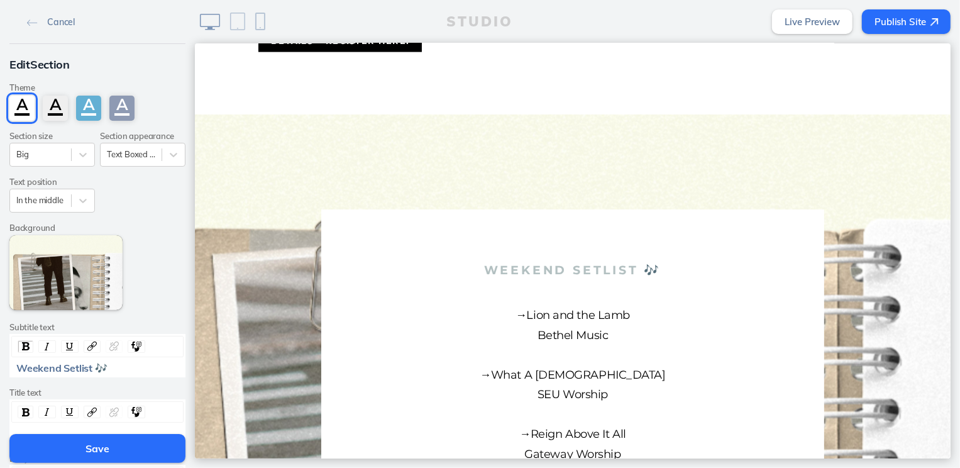
scroll to position [282, 0]
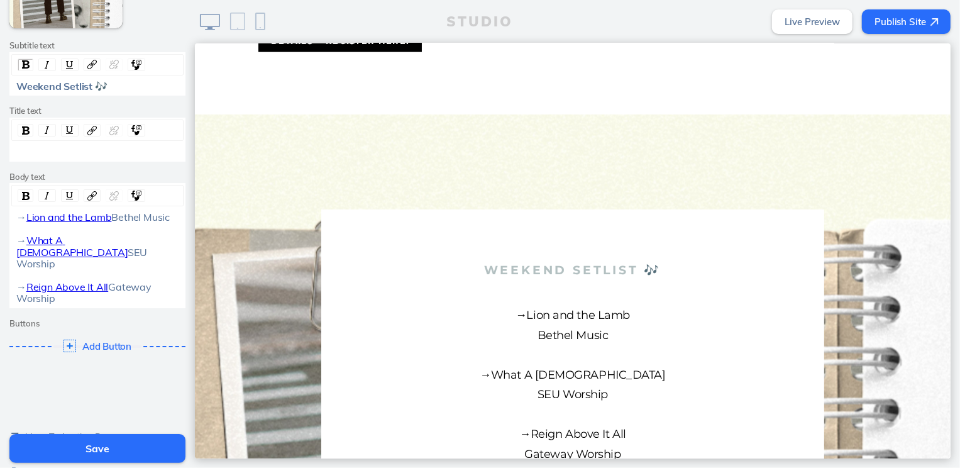
drag, startPoint x: 106, startPoint y: 297, endPoint x: 4, endPoint y: 296, distance: 101.9
click at [4, 296] on div "Edit Section Theme A A A A Section size Big Section appearance Text Boxed In Te…" at bounding box center [97, 66] width 195 height 608
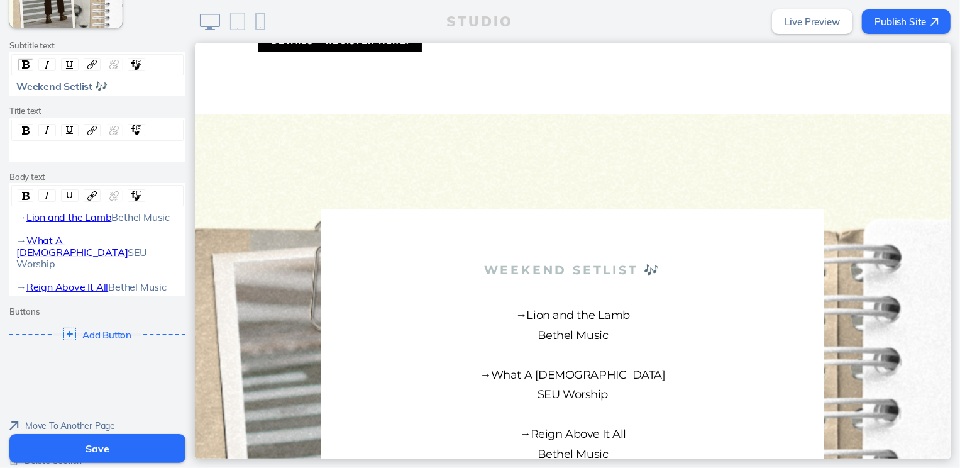
click at [81, 450] on button "Save" at bounding box center [97, 448] width 176 height 29
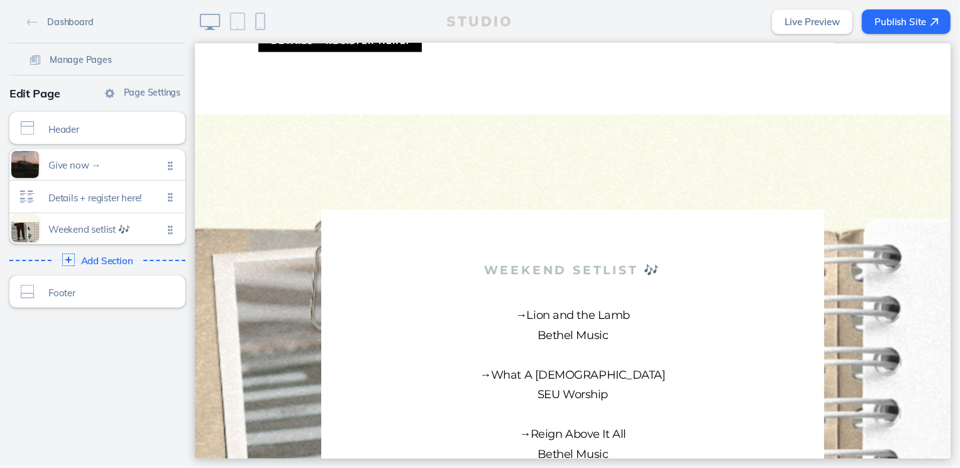
click at [932, 19] on img at bounding box center [935, 22] width 8 height 8
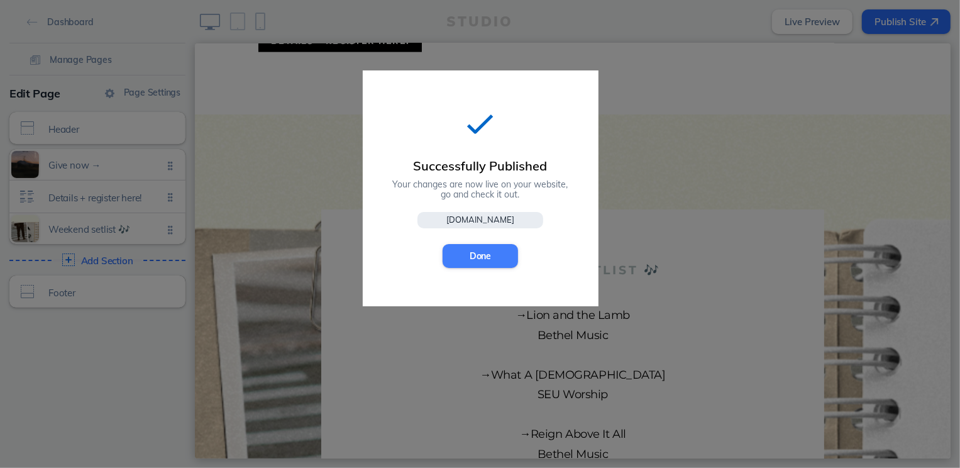
click at [482, 258] on button "Done" at bounding box center [480, 256] width 75 height 24
